Goal: Task Accomplishment & Management: Use online tool/utility

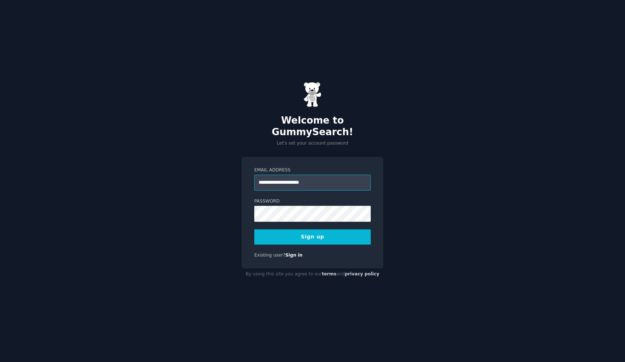
type input "**********"
click at [313, 231] on button "Sign up" at bounding box center [312, 236] width 117 height 15
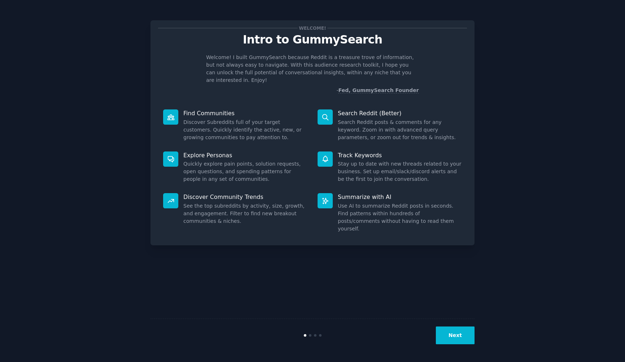
click at [456, 332] on button "Next" at bounding box center [455, 335] width 39 height 18
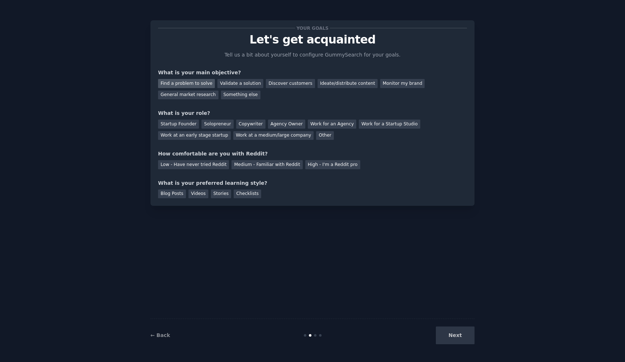
click at [201, 81] on div "Find a problem to solve" at bounding box center [186, 83] width 57 height 9
click at [179, 124] on div "Startup Founder" at bounding box center [178, 123] width 41 height 9
click at [314, 167] on div "High - I'm a Reddit pro" at bounding box center [332, 164] width 55 height 9
click at [443, 334] on div "Next" at bounding box center [421, 335] width 108 height 18
click at [177, 194] on div "Blog Posts" at bounding box center [172, 193] width 28 height 9
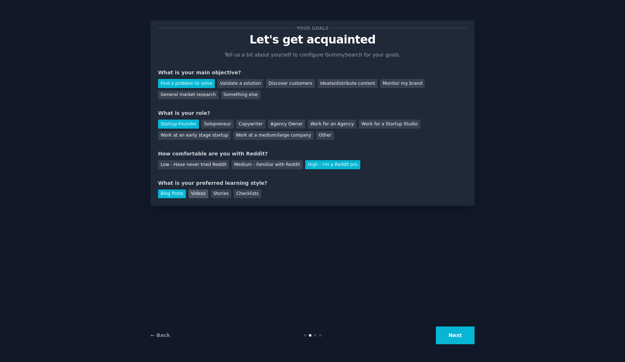
click at [206, 195] on div "Videos" at bounding box center [199, 193] width 20 height 9
click at [465, 342] on button "Next" at bounding box center [455, 335] width 39 height 18
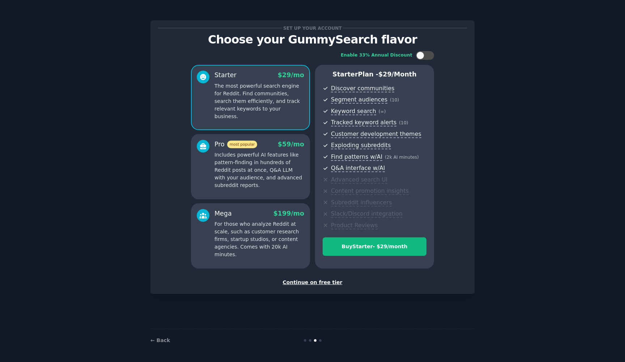
click at [327, 280] on div "Continue on free tier" at bounding box center [312, 282] width 309 height 8
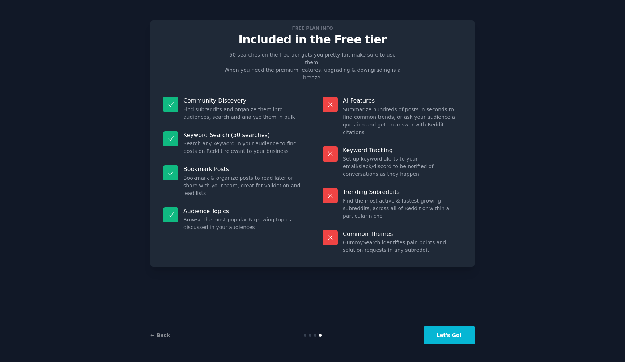
click at [456, 336] on button "Let's Go!" at bounding box center [449, 335] width 51 height 18
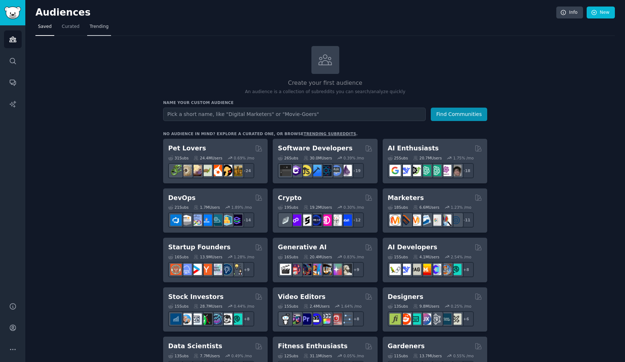
click at [97, 31] on link "Trending" at bounding box center [99, 28] width 24 height 15
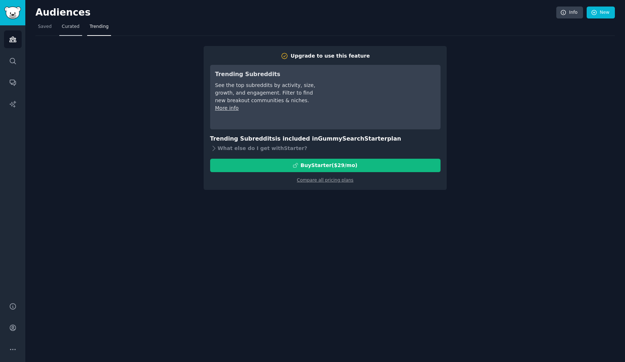
click at [74, 32] on link "Curated" at bounding box center [70, 28] width 23 height 15
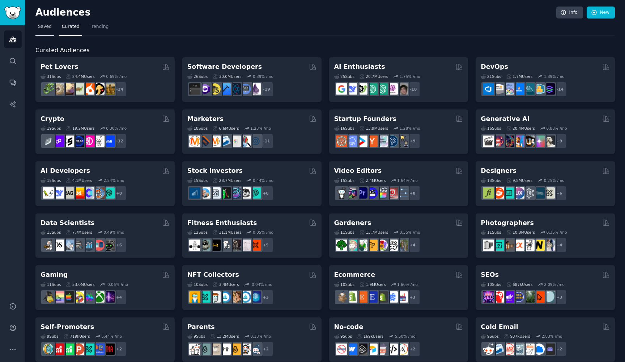
click at [50, 27] on span "Saved" at bounding box center [45, 27] width 14 height 7
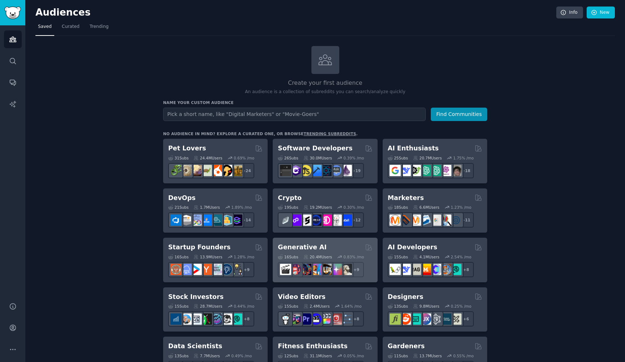
click at [341, 245] on div "Generative AI" at bounding box center [325, 246] width 94 height 9
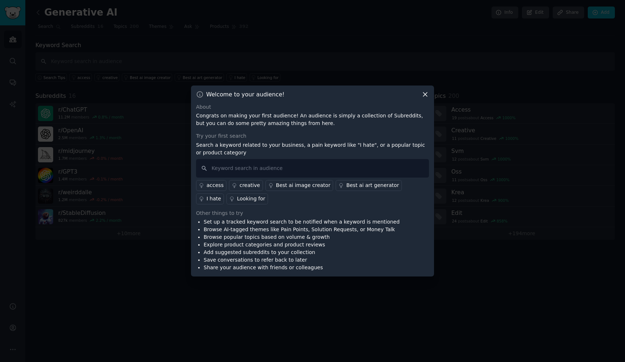
click at [224, 193] on link "I hate" at bounding box center [210, 198] width 28 height 11
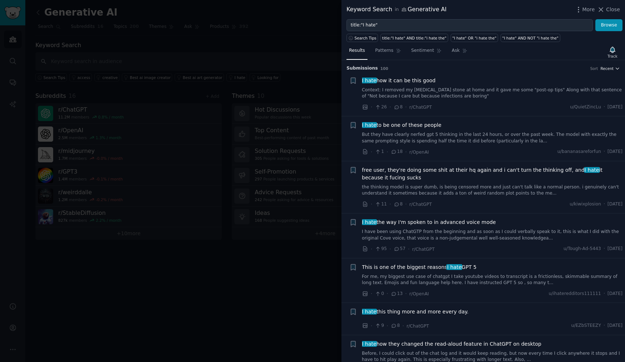
click at [604, 68] on span "Recent" at bounding box center [607, 68] width 13 height 5
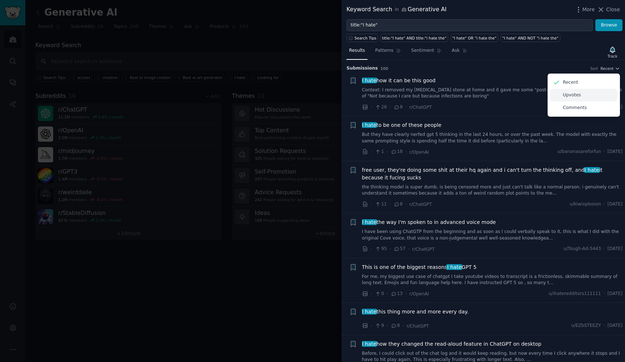
click at [577, 95] on p "Upvotes" at bounding box center [572, 95] width 18 height 7
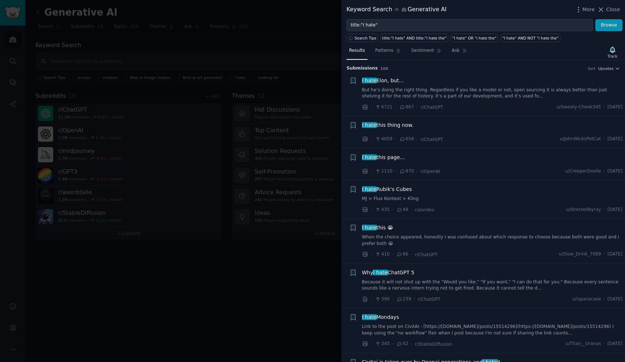
click at [482, 93] on link "But he’s doing the right thing. Regardless if you like a model or not, open sou…" at bounding box center [492, 93] width 261 height 13
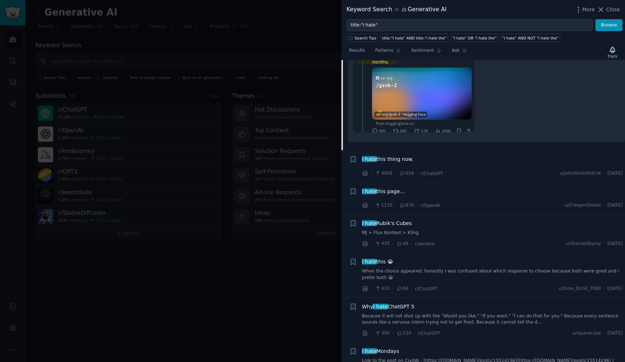
scroll to position [175, 0]
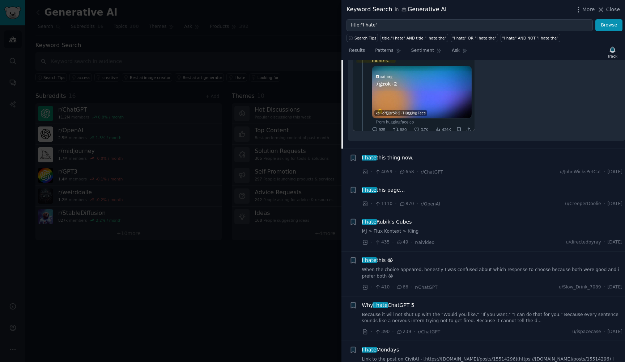
click at [304, 259] on div at bounding box center [312, 181] width 625 height 362
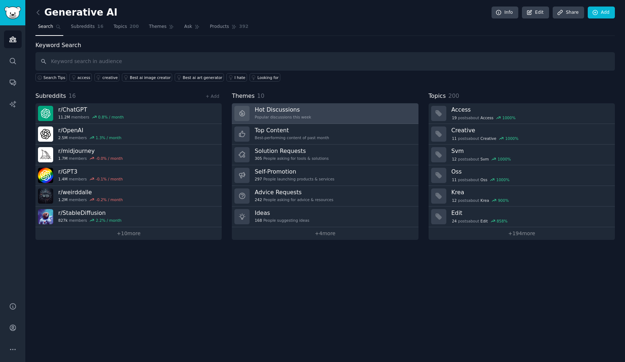
click at [339, 115] on link "Hot Discussions Popular discussions this week" at bounding box center [325, 113] width 186 height 21
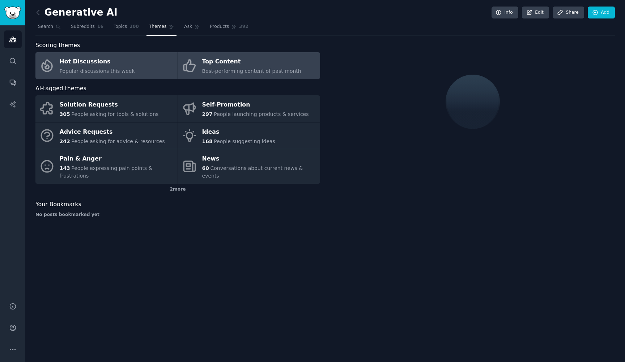
click at [298, 74] on link "Top Content Best-performing content of past month" at bounding box center [249, 65] width 142 height 27
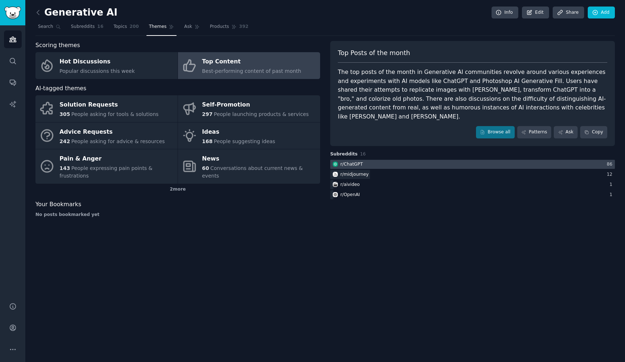
click at [380, 160] on div at bounding box center [472, 164] width 285 height 9
